Goal: Navigation & Orientation: Find specific page/section

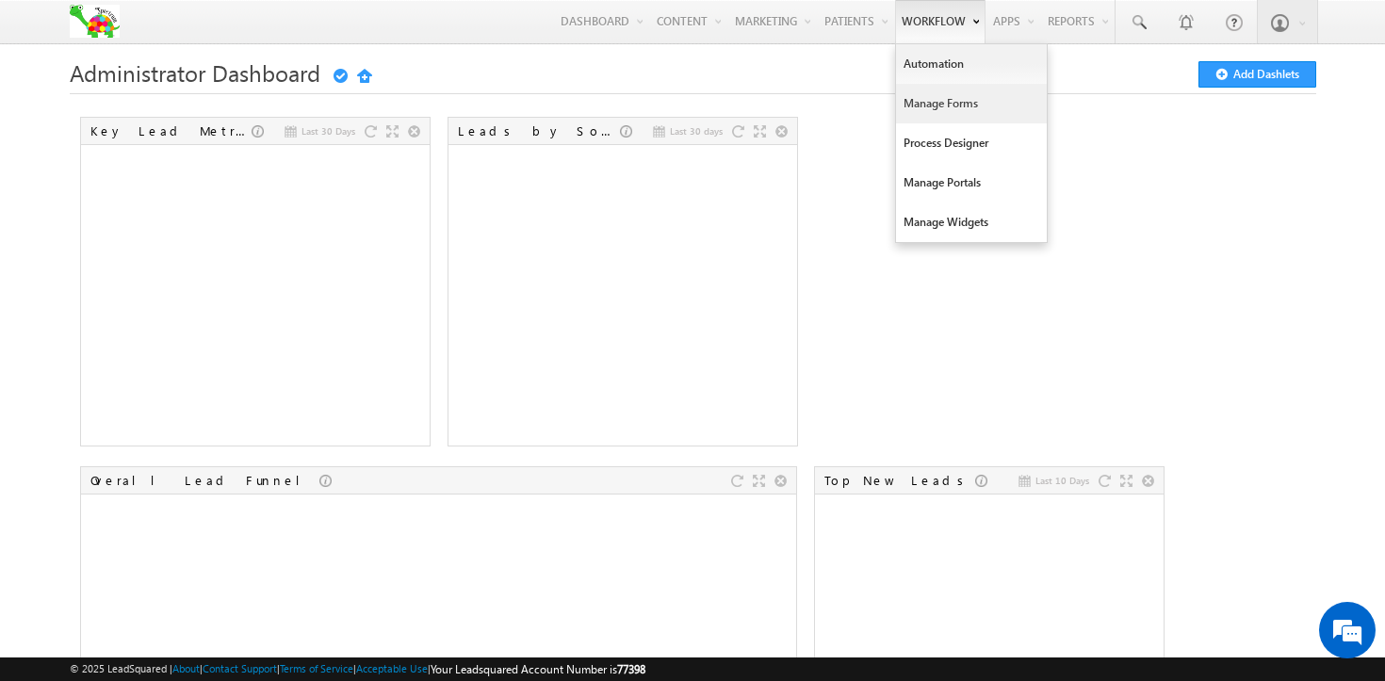
click at [935, 100] on link "Manage Forms" at bounding box center [971, 104] width 151 height 40
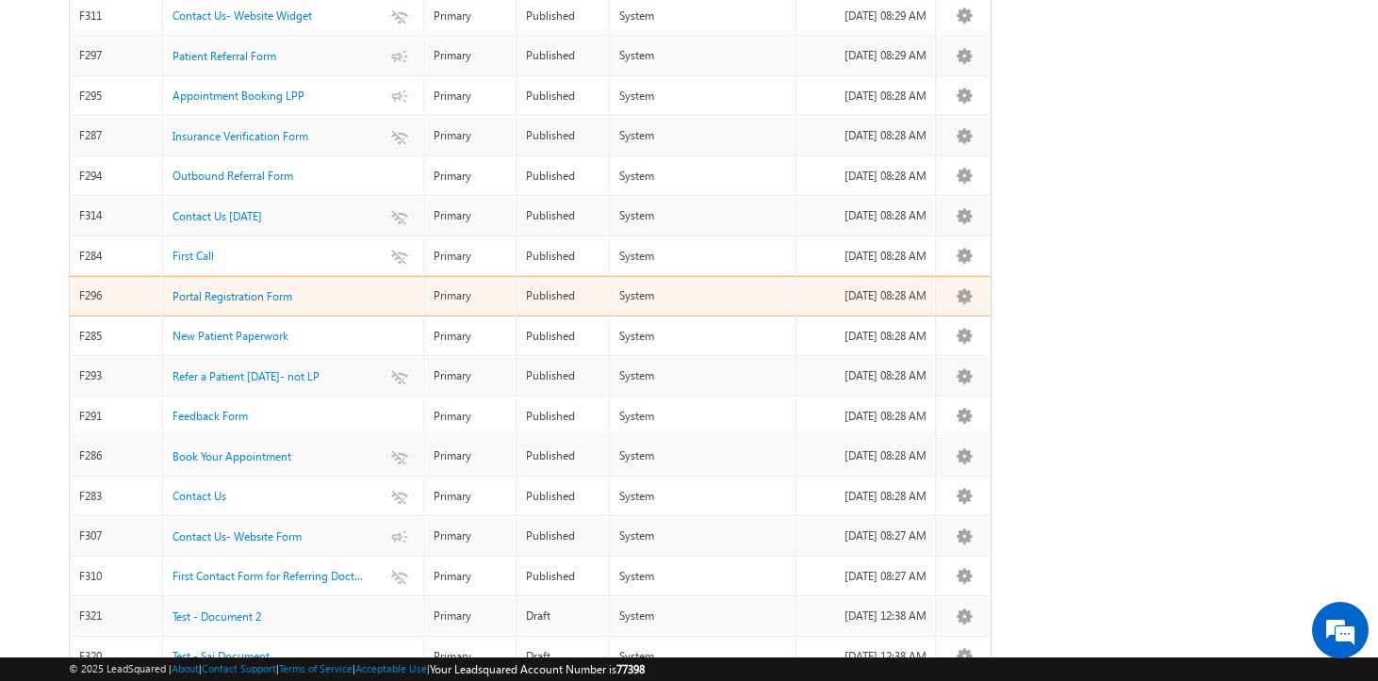
scroll to position [625, 0]
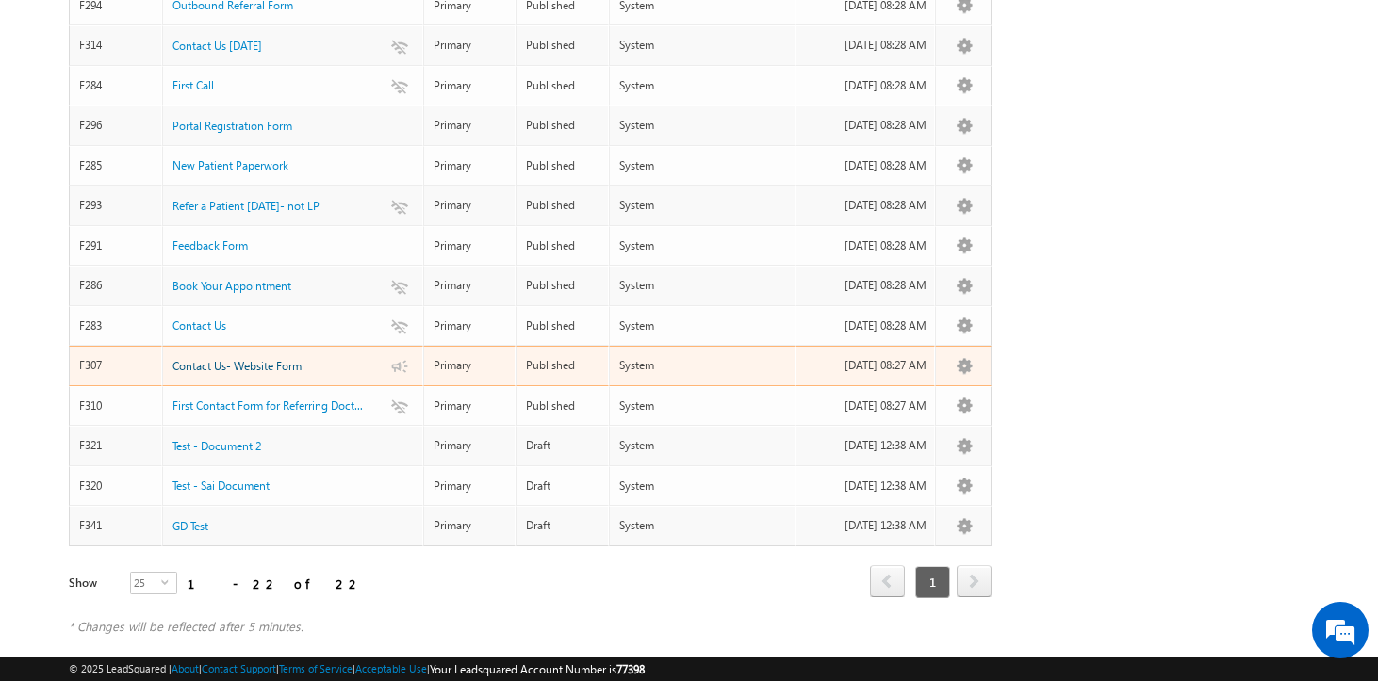
click at [271, 359] on span "Contact Us- Website Form" at bounding box center [236, 366] width 129 height 14
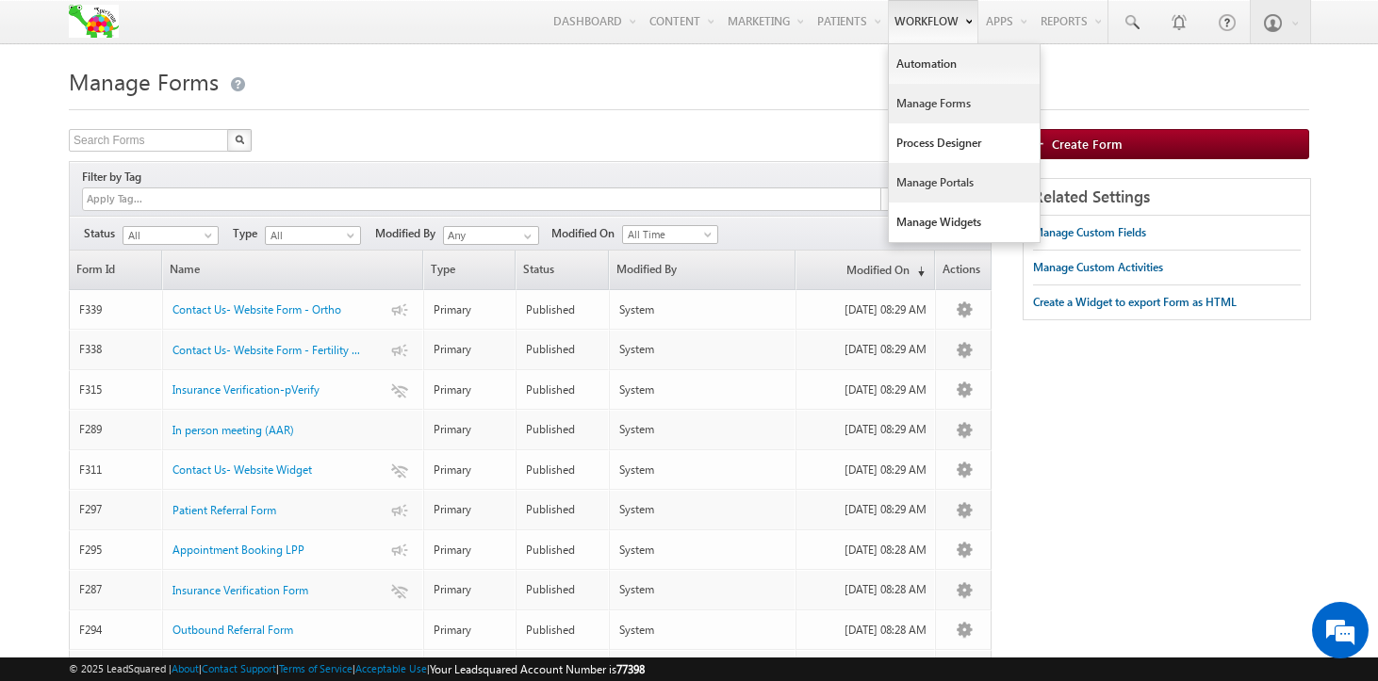
click at [915, 183] on link "Manage Portals" at bounding box center [964, 183] width 151 height 40
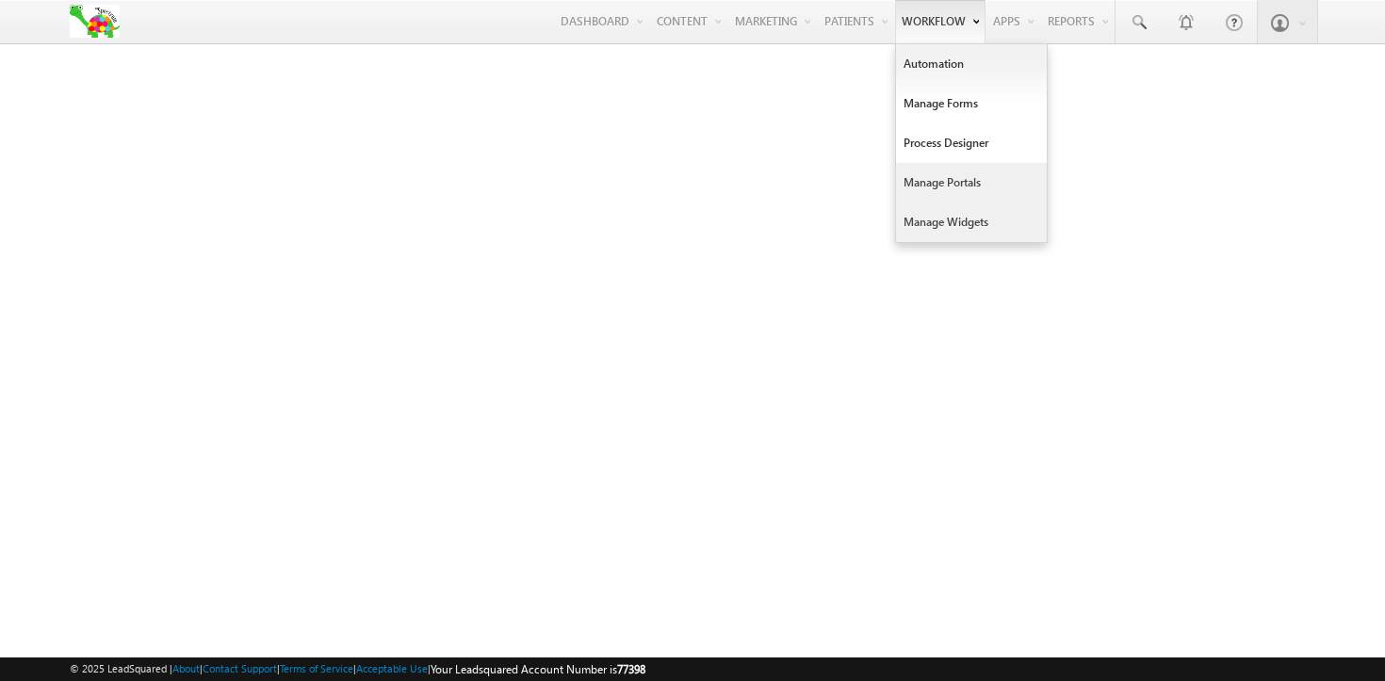
click at [924, 227] on link "Manage Widgets" at bounding box center [971, 223] width 151 height 40
